Goal: Transaction & Acquisition: Book appointment/travel/reservation

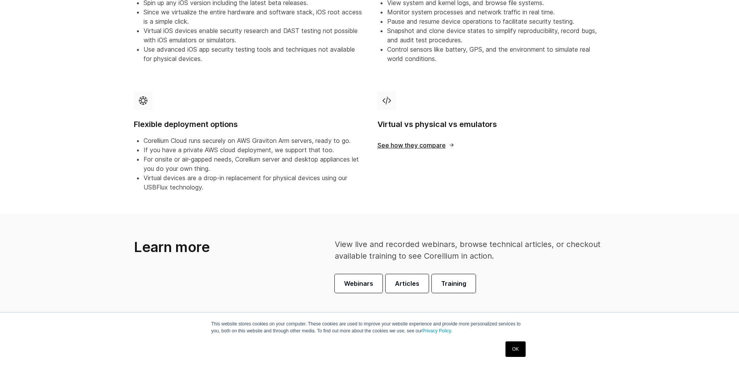
click at [519, 349] on link "OK" at bounding box center [516, 349] width 20 height 16
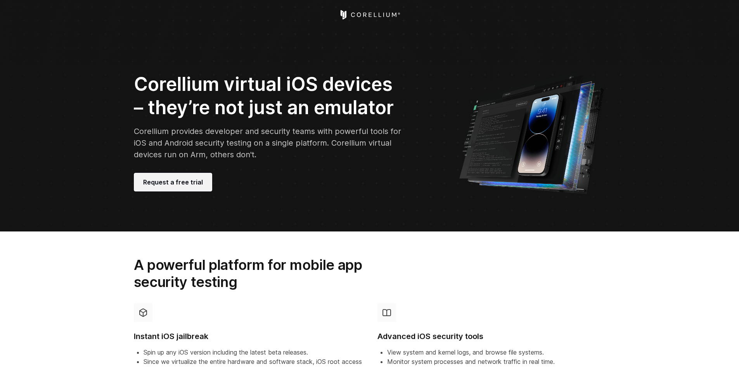
click at [187, 178] on span "Request a free trial" at bounding box center [173, 181] width 60 height 9
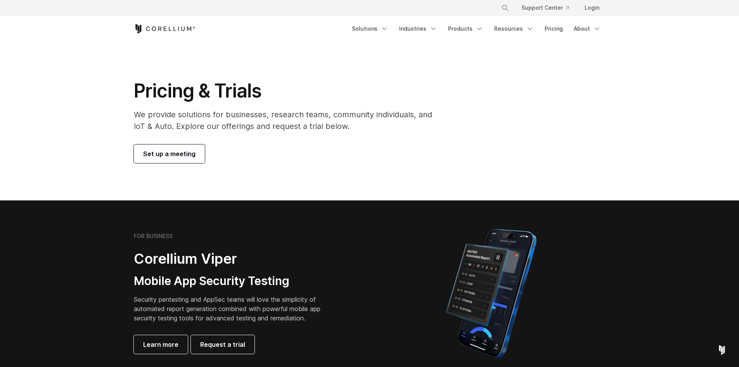
click at [174, 153] on span "Set up a meeting" at bounding box center [169, 153] width 52 height 9
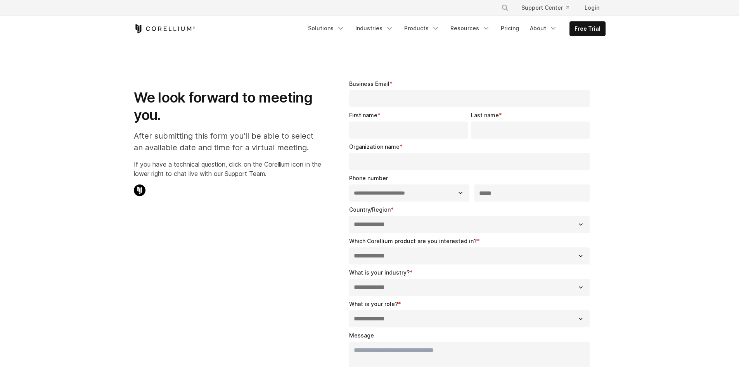
select select "**"
